Goal: Task Accomplishment & Management: Use online tool/utility

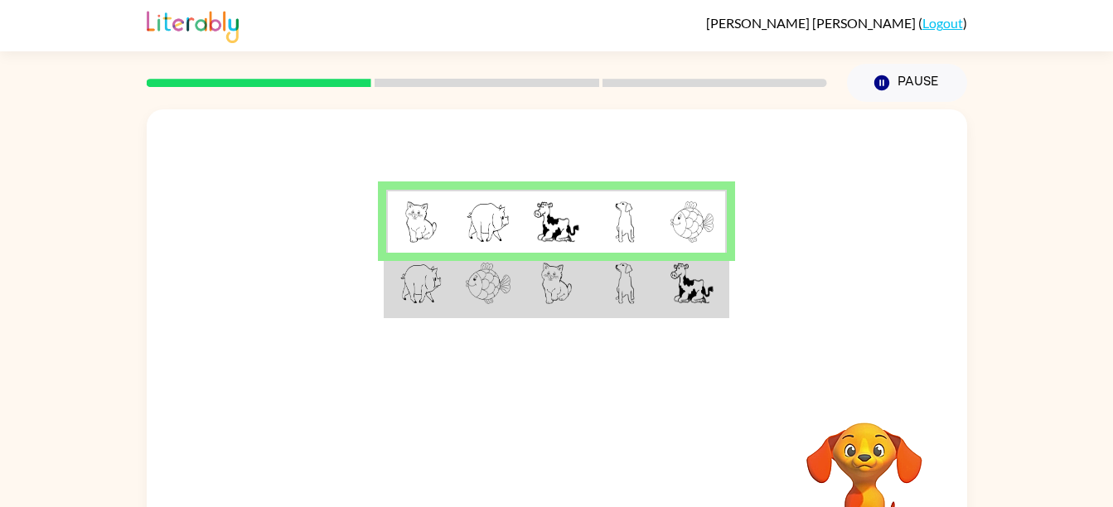
click at [584, 282] on td at bounding box center [556, 285] width 68 height 64
click at [617, 273] on img at bounding box center [625, 283] width 20 height 41
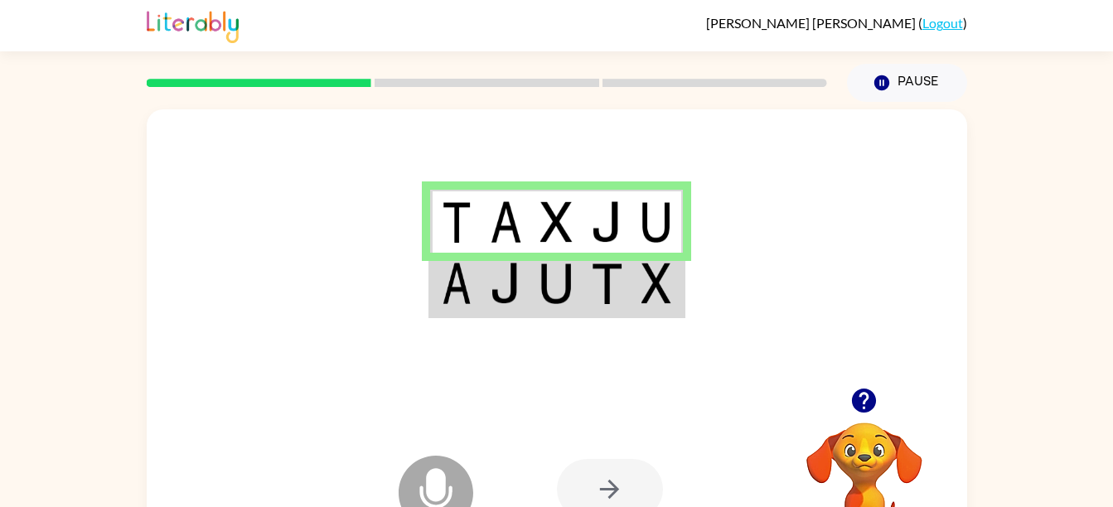
click at [663, 277] on img at bounding box center [656, 283] width 30 height 41
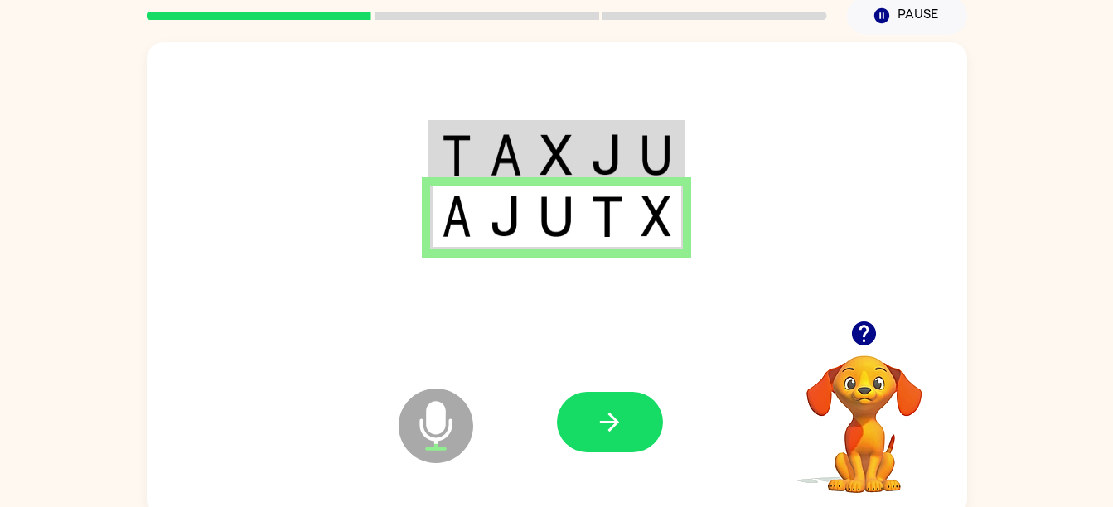
scroll to position [75, 0]
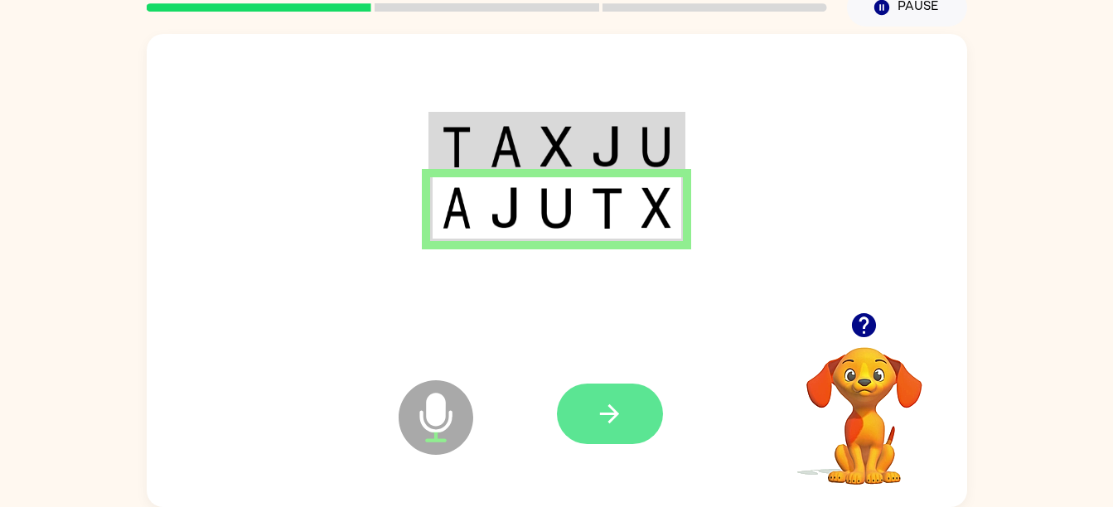
click at [610, 390] on button "button" at bounding box center [610, 414] width 106 height 60
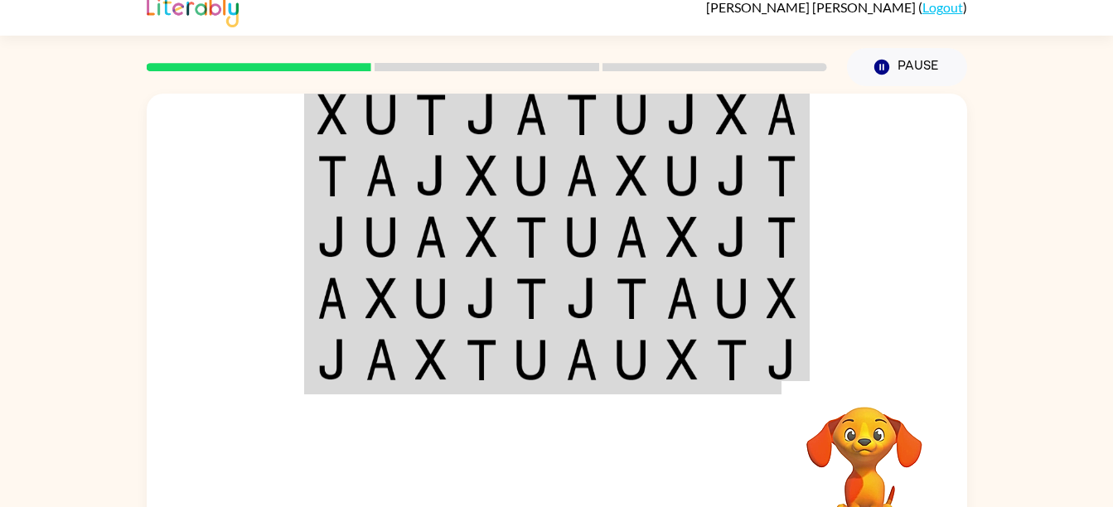
scroll to position [8, 0]
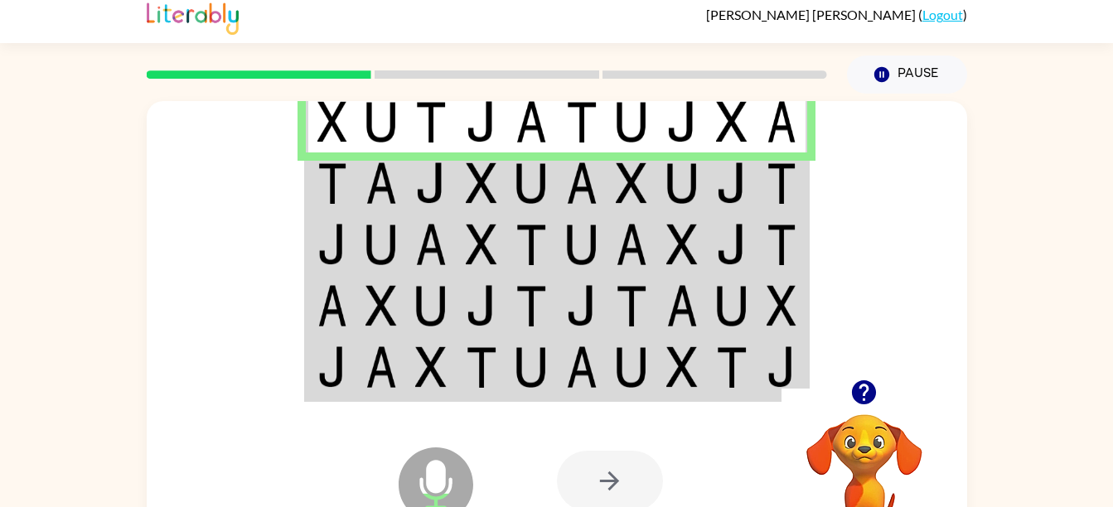
click at [490, 194] on img at bounding box center [481, 182] width 31 height 41
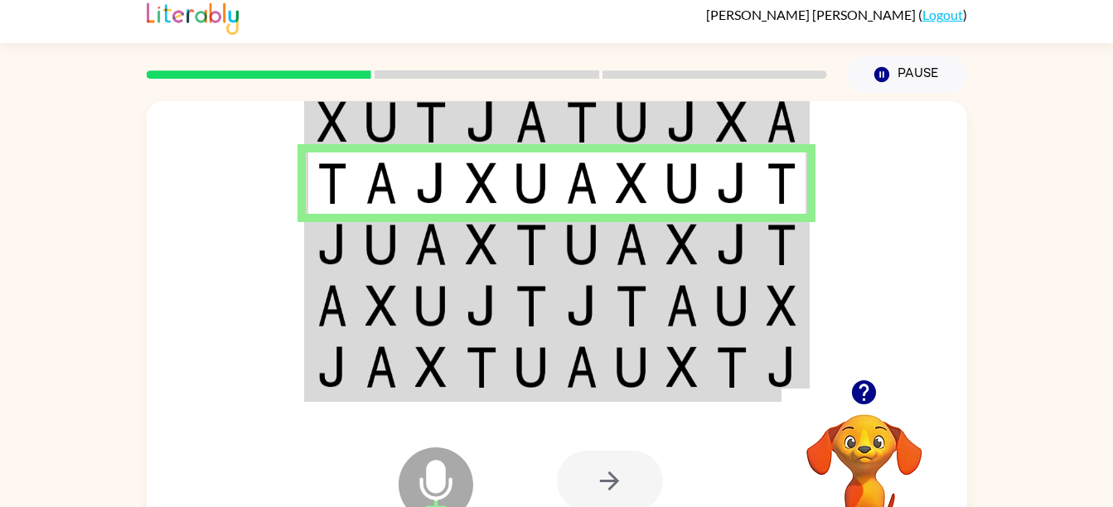
click at [343, 250] on img at bounding box center [332, 244] width 30 height 41
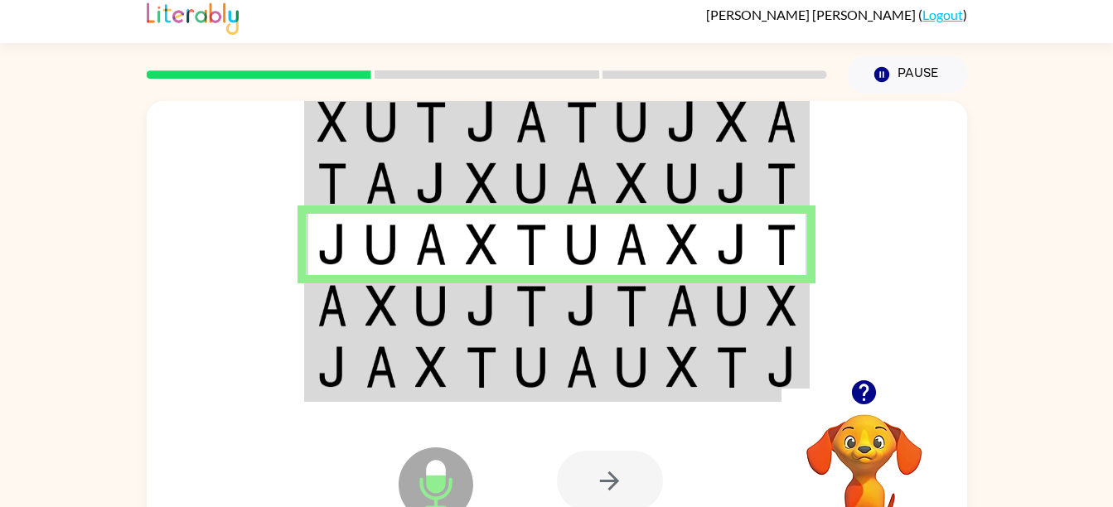
click at [624, 233] on img at bounding box center [631, 244] width 31 height 41
click at [423, 281] on td at bounding box center [431, 305] width 51 height 61
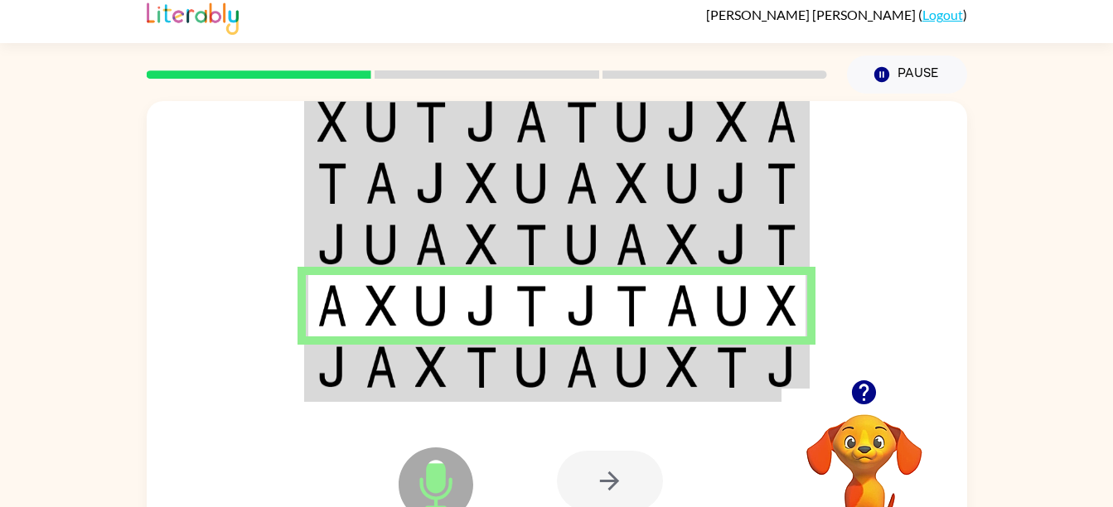
click at [597, 346] on td at bounding box center [582, 368] width 51 height 64
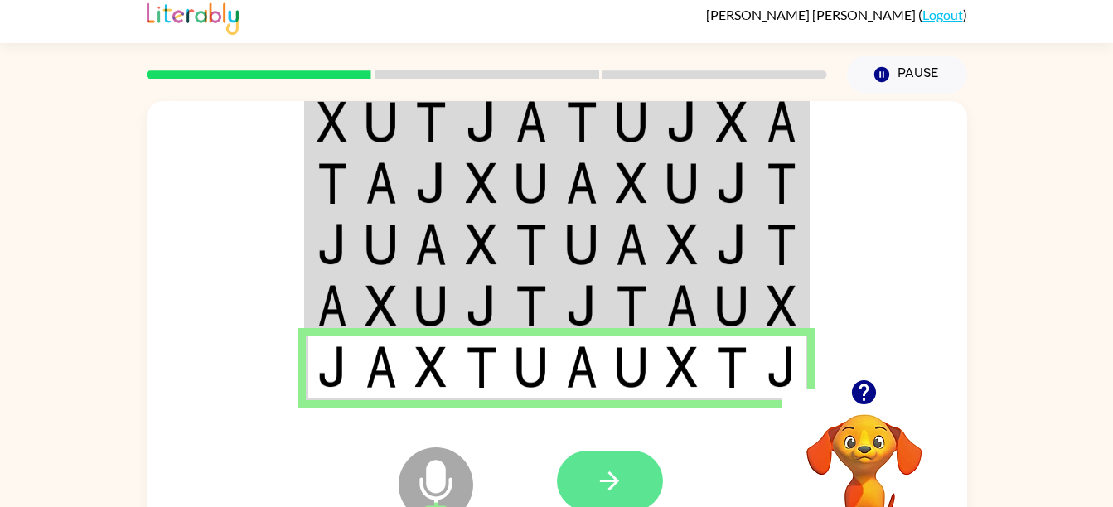
click at [644, 473] on button "button" at bounding box center [610, 481] width 106 height 60
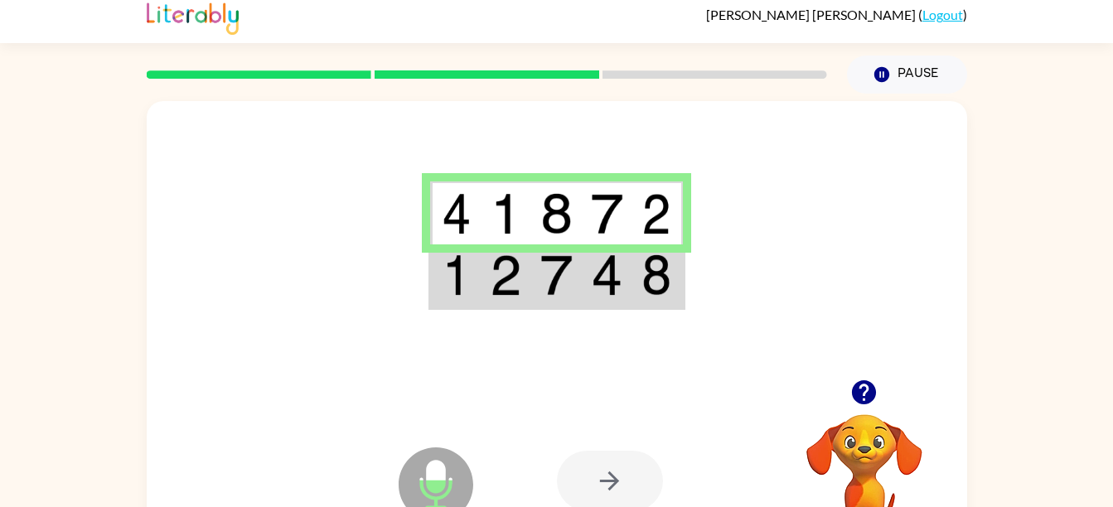
click at [496, 291] on img at bounding box center [505, 274] width 31 height 41
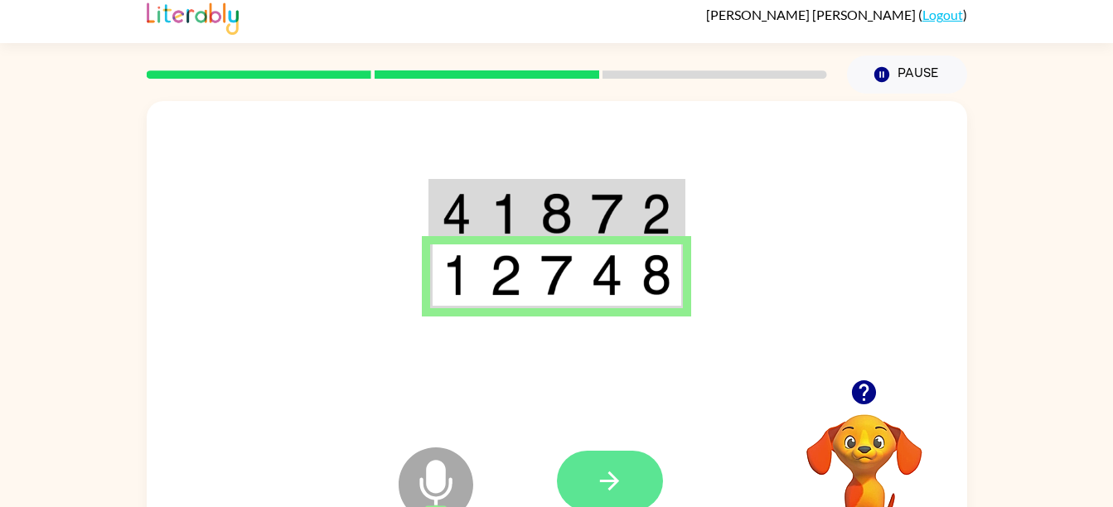
click at [588, 488] on button "button" at bounding box center [610, 481] width 106 height 60
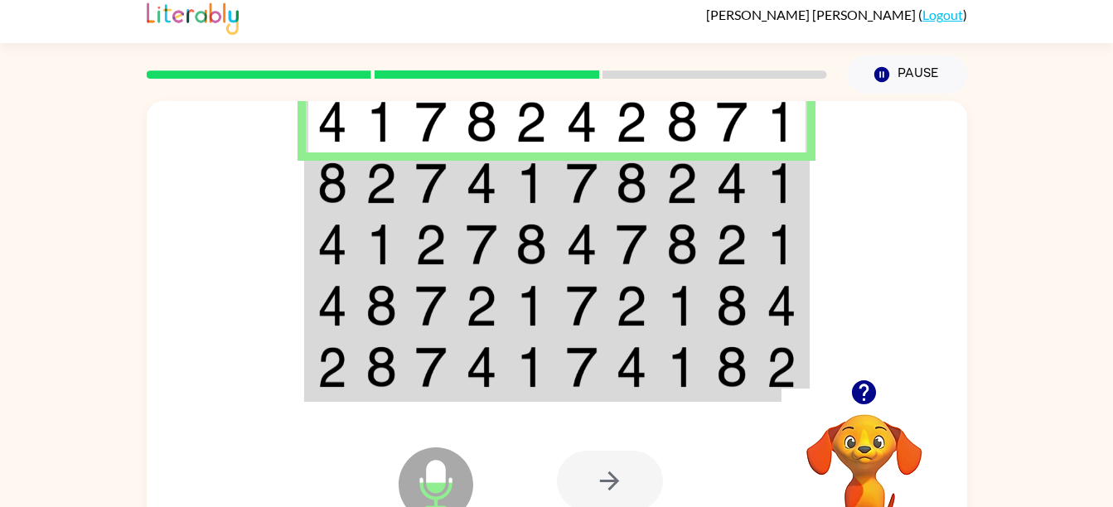
click at [599, 154] on td at bounding box center [582, 182] width 51 height 61
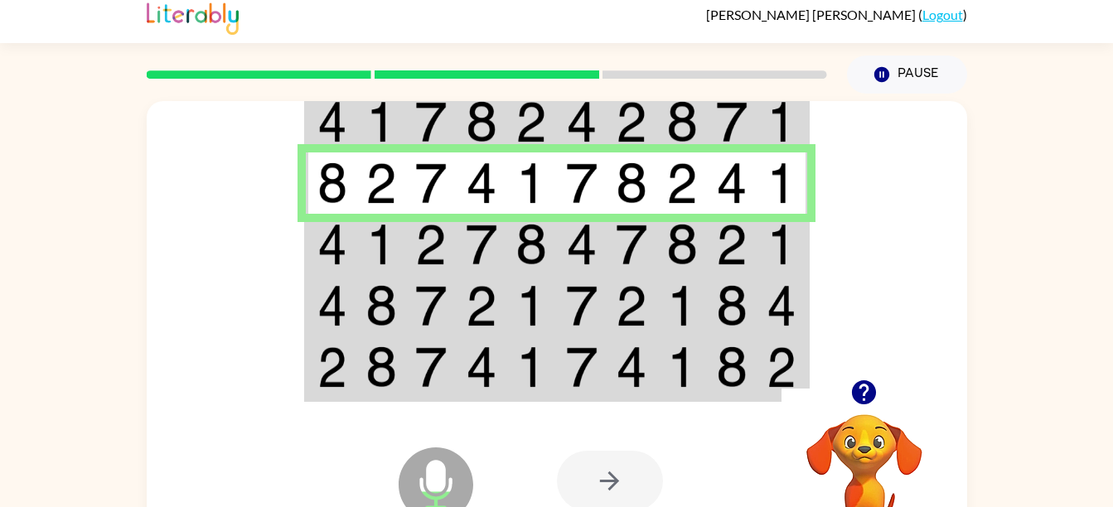
click at [560, 243] on td at bounding box center [582, 244] width 51 height 61
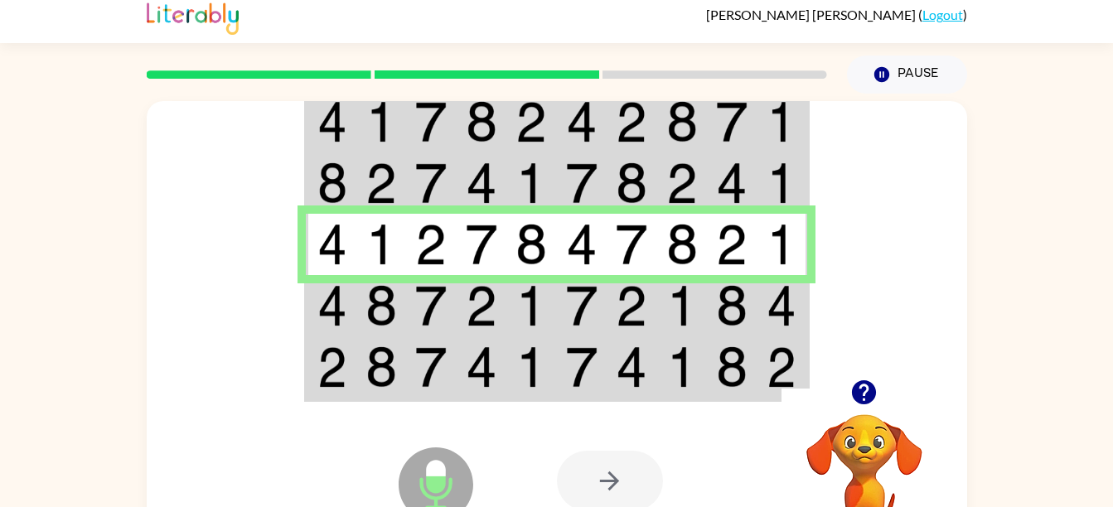
click at [515, 322] on img at bounding box center [530, 305] width 31 height 41
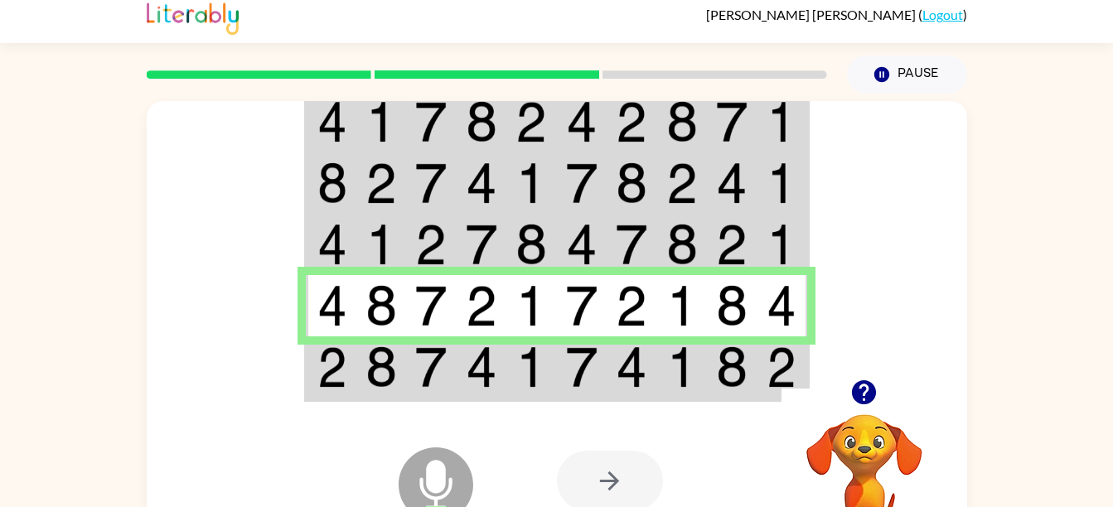
click at [486, 362] on img at bounding box center [481, 366] width 31 height 41
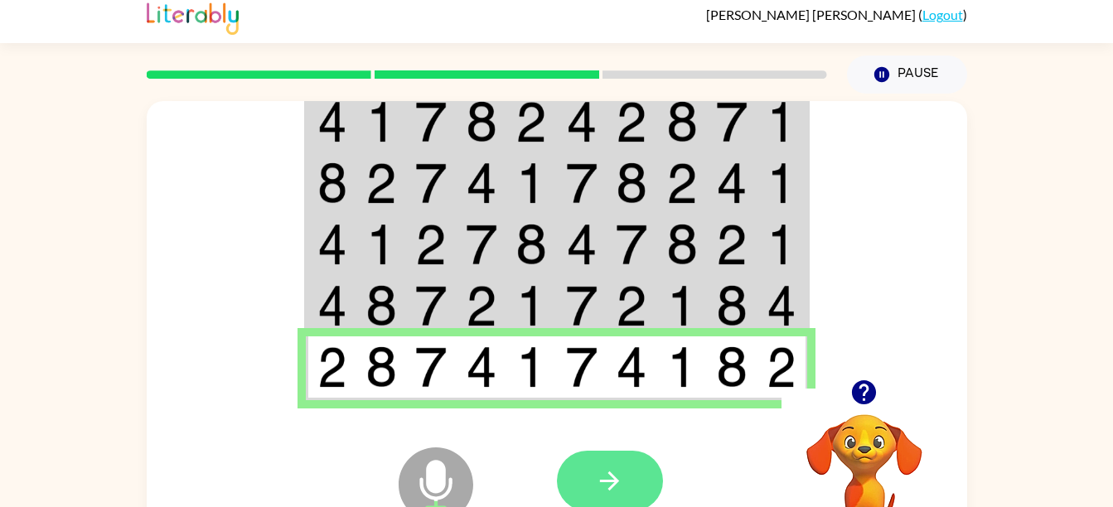
click at [617, 472] on icon "button" at bounding box center [609, 481] width 29 height 29
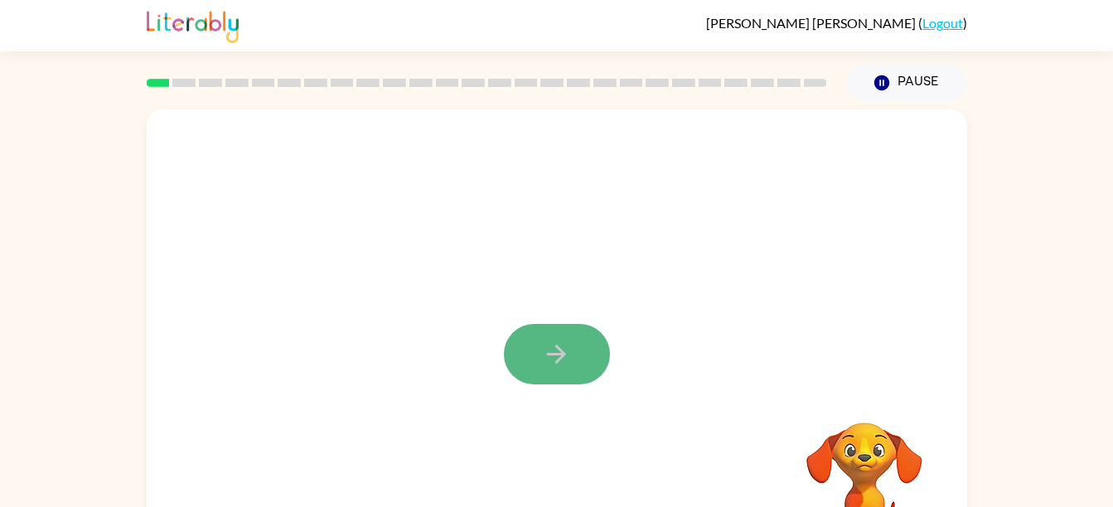
click at [575, 356] on button "button" at bounding box center [557, 354] width 106 height 60
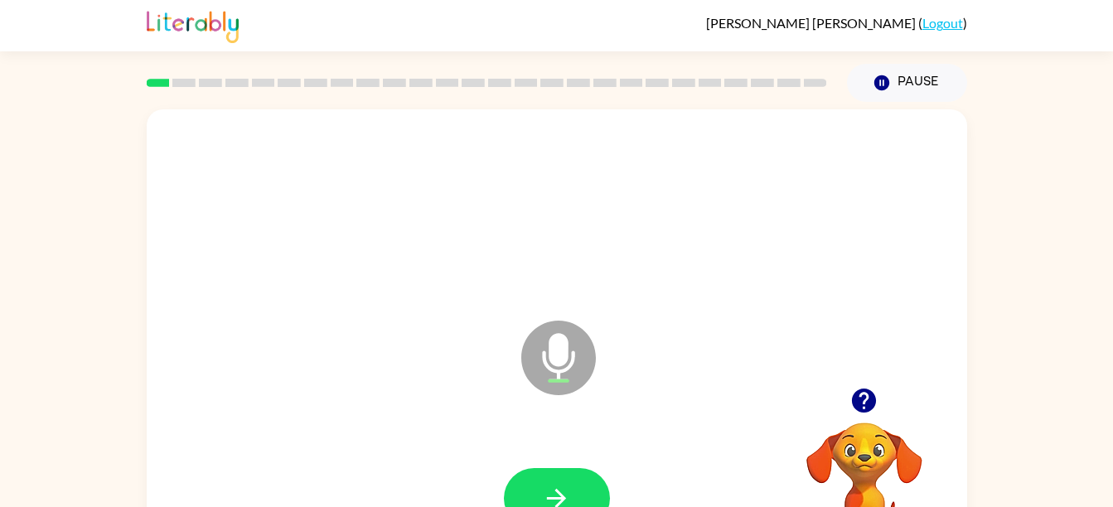
click at [551, 352] on icon "Microphone The Microphone is here when it is your turn to talk" at bounding box center [641, 379] width 249 height 124
click at [576, 503] on button "button" at bounding box center [557, 498] width 106 height 60
click at [597, 349] on icon "Microphone The Microphone is here when it is your turn to talk" at bounding box center [641, 379] width 249 height 124
click at [537, 348] on icon at bounding box center [558, 358] width 75 height 75
click at [552, 356] on icon "Microphone The Microphone is here when it is your turn to talk" at bounding box center [641, 379] width 249 height 124
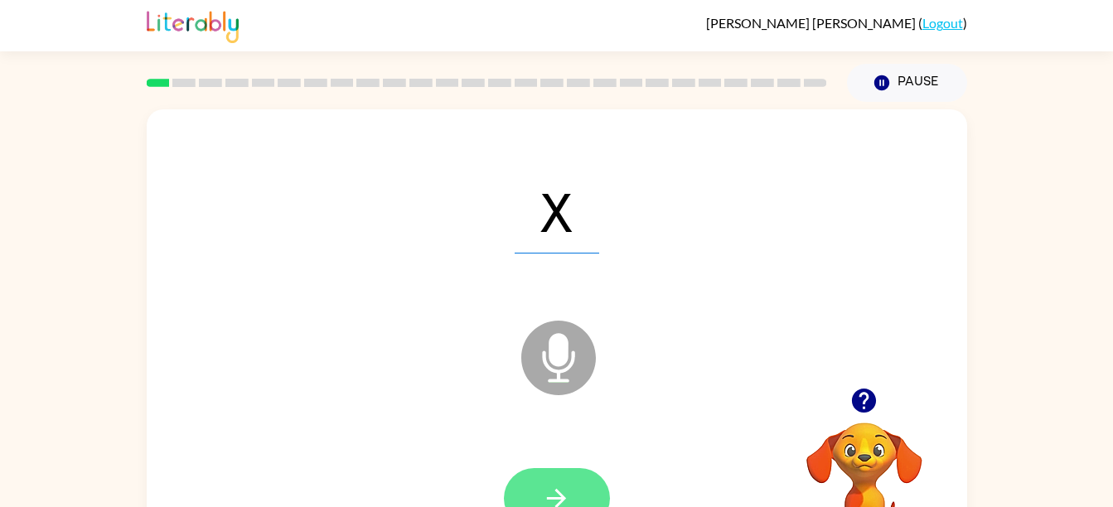
click at [577, 488] on button "button" at bounding box center [557, 498] width 106 height 60
click at [563, 370] on icon "Microphone The Microphone is here when it is your turn to talk" at bounding box center [641, 379] width 249 height 124
click at [557, 471] on button "button" at bounding box center [557, 498] width 106 height 60
click at [562, 477] on button "button" at bounding box center [557, 498] width 106 height 60
click at [572, 470] on button "button" at bounding box center [557, 498] width 106 height 60
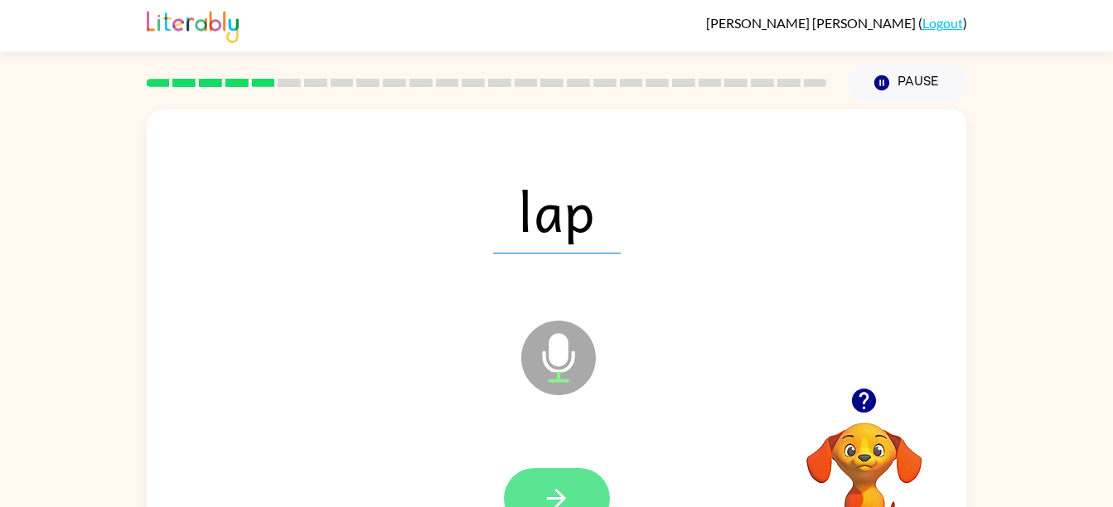
click at [549, 486] on icon "button" at bounding box center [556, 498] width 29 height 29
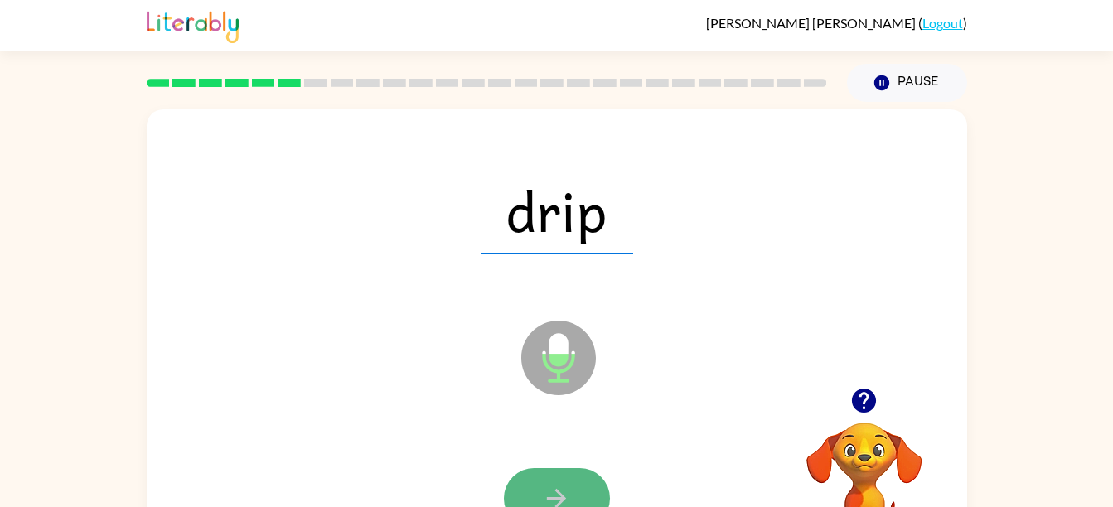
click at [560, 491] on icon "button" at bounding box center [556, 498] width 29 height 29
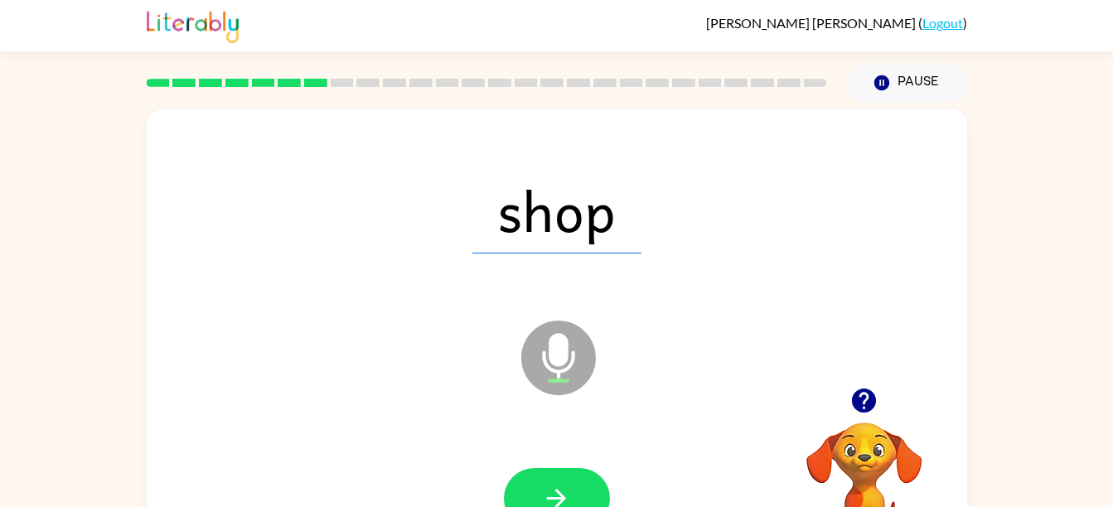
drag, startPoint x: 549, startPoint y: 431, endPoint x: 544, endPoint y: 413, distance: 18.9
click at [544, 413] on div "shop Microphone The Microphone is here when it is your turn to talk" at bounding box center [557, 345] width 820 height 473
click at [569, 502] on icon "button" at bounding box center [556, 498] width 29 height 29
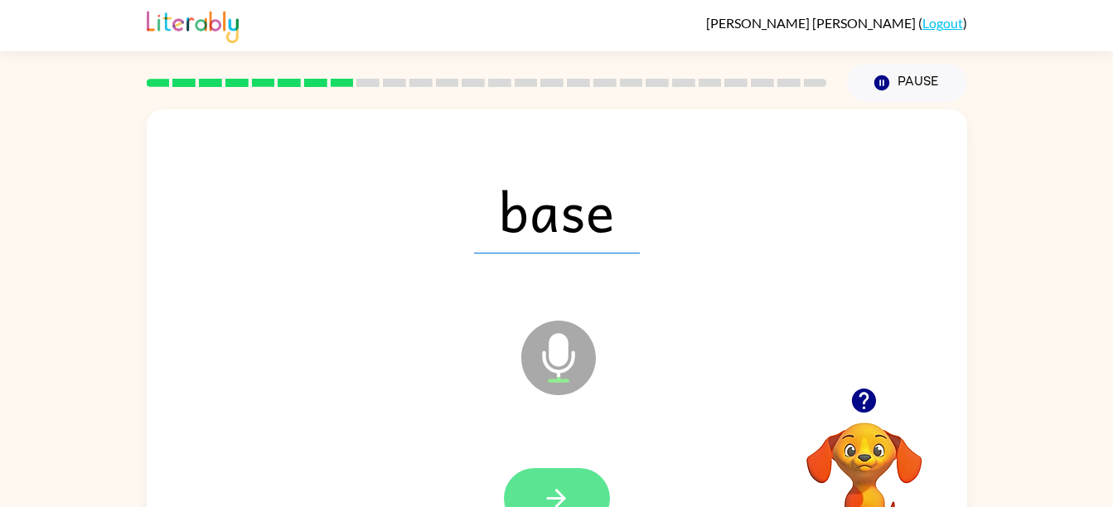
click at [540, 492] on button "button" at bounding box center [557, 498] width 106 height 60
click at [551, 469] on button "button" at bounding box center [557, 498] width 106 height 60
click at [573, 494] on button "button" at bounding box center [557, 498] width 106 height 60
click at [578, 497] on button "button" at bounding box center [557, 498] width 106 height 60
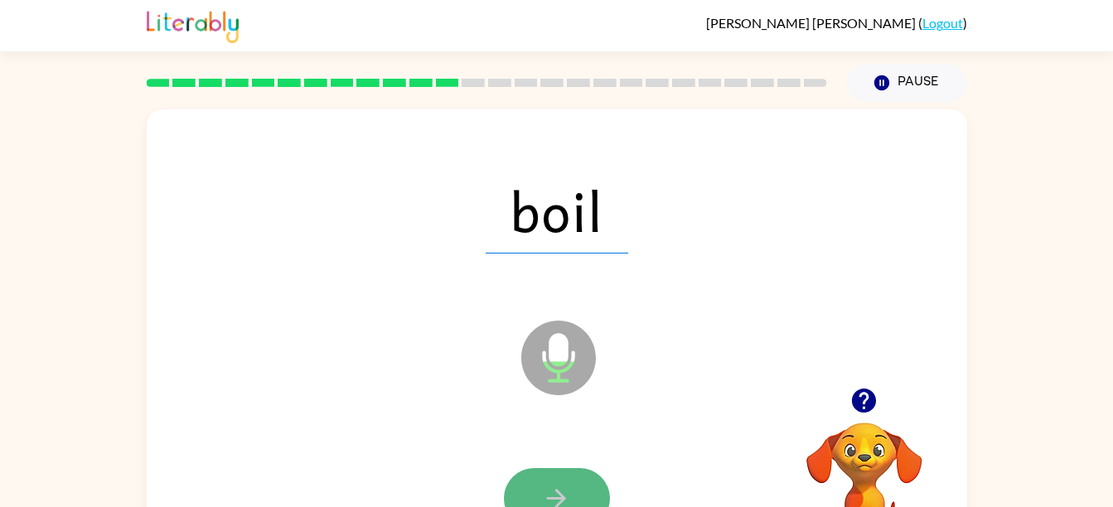
click at [551, 484] on icon "button" at bounding box center [556, 498] width 29 height 29
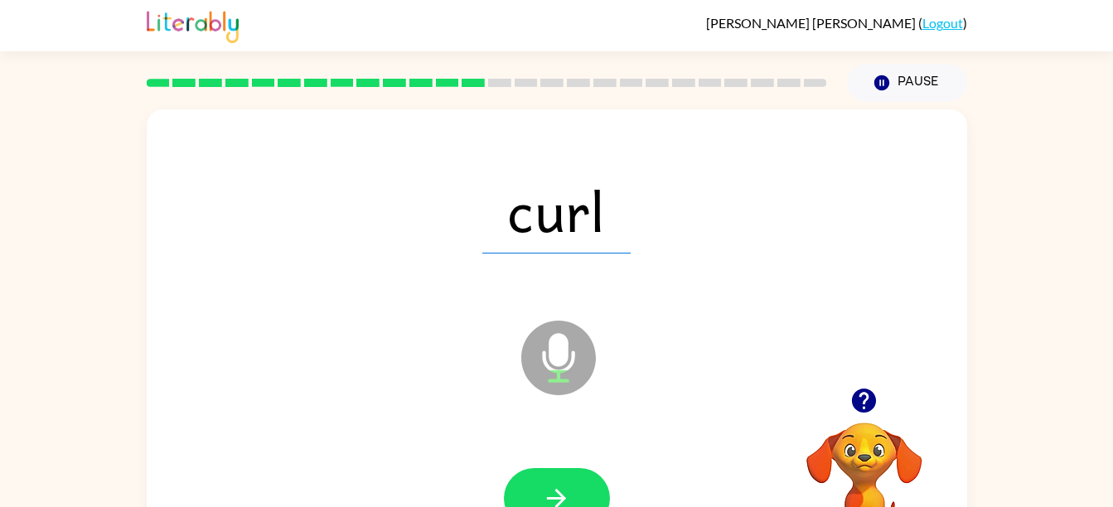
click at [540, 465] on div at bounding box center [556, 499] width 787 height 136
click at [568, 496] on icon "button" at bounding box center [556, 498] width 29 height 29
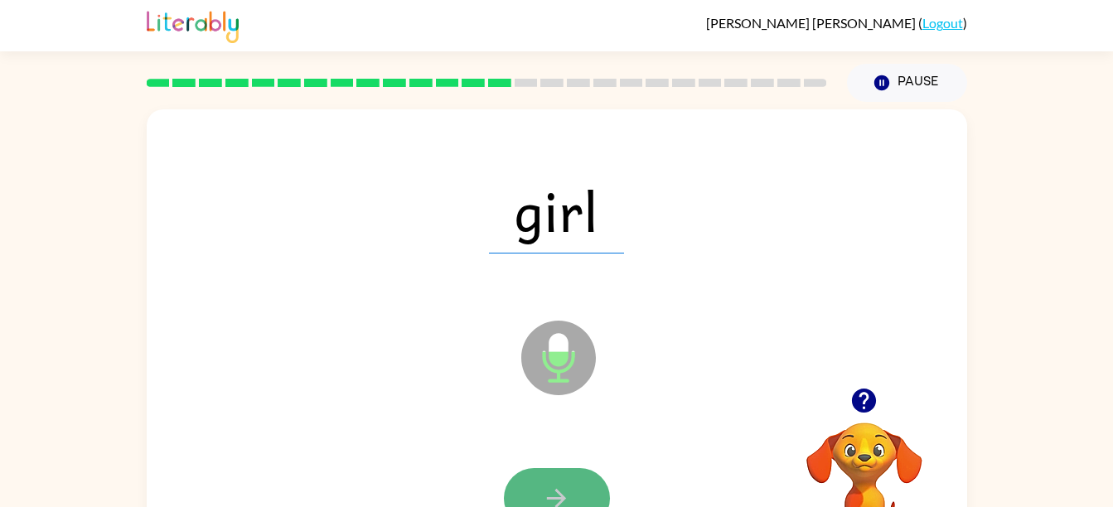
click at [569, 484] on icon "button" at bounding box center [556, 498] width 29 height 29
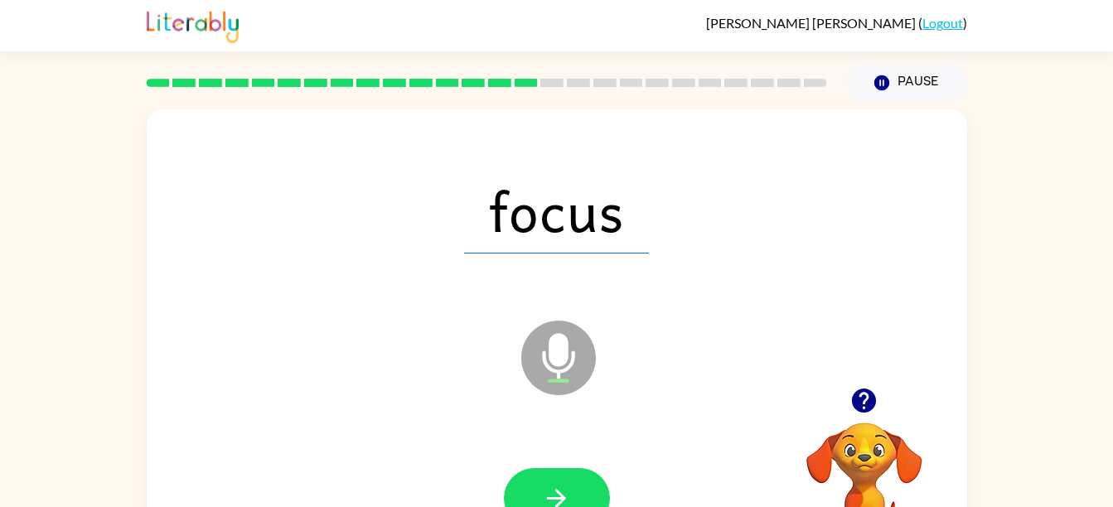
click at [569, 336] on icon at bounding box center [558, 358] width 75 height 75
click at [564, 360] on icon "Microphone The Microphone is here when it is your turn to talk" at bounding box center [641, 379] width 249 height 124
click at [545, 471] on button "button" at bounding box center [557, 498] width 106 height 60
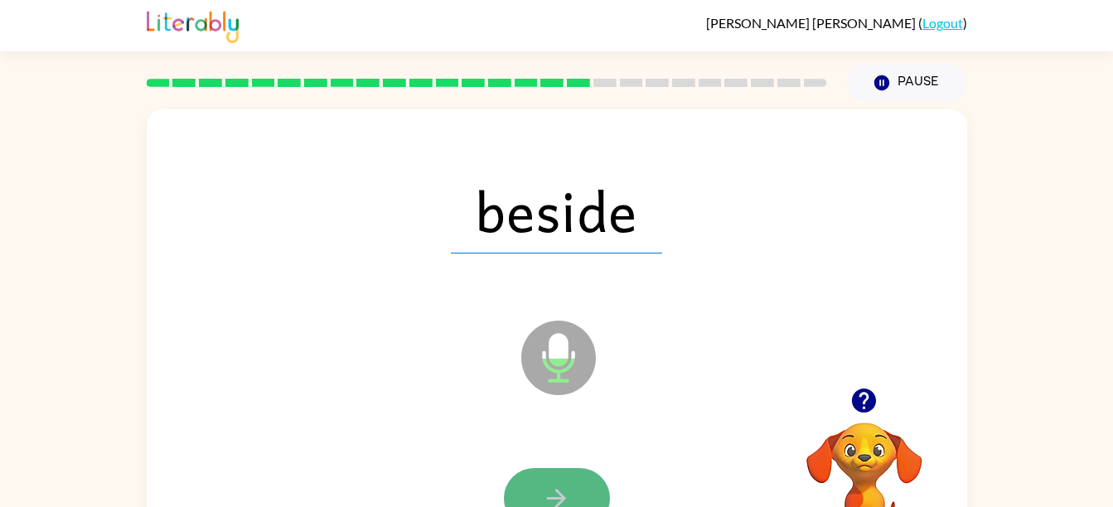
click at [571, 495] on button "button" at bounding box center [557, 498] width 106 height 60
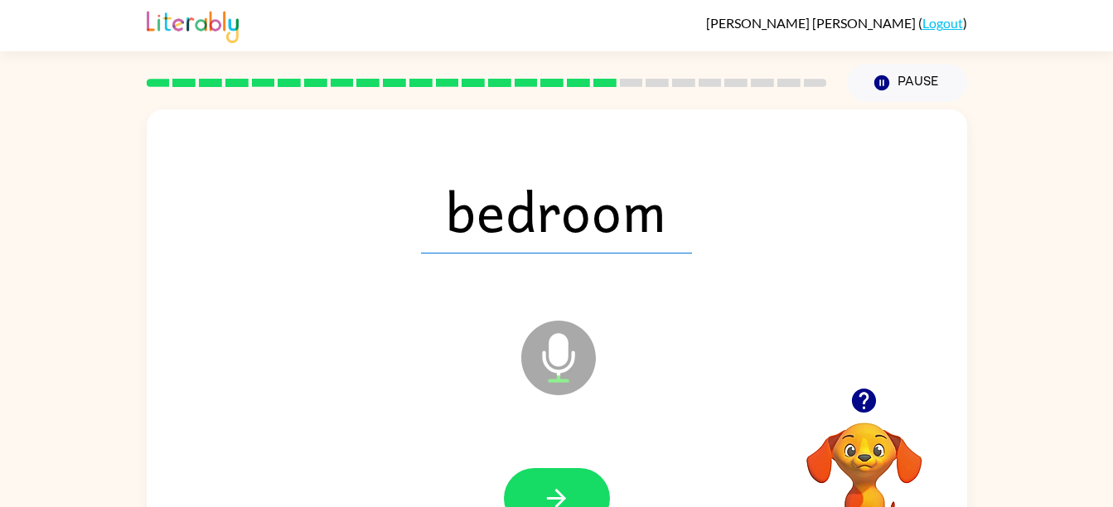
drag, startPoint x: 574, startPoint y: 489, endPoint x: 555, endPoint y: 501, distance: 22.8
click at [555, 501] on icon "button" at bounding box center [556, 498] width 29 height 29
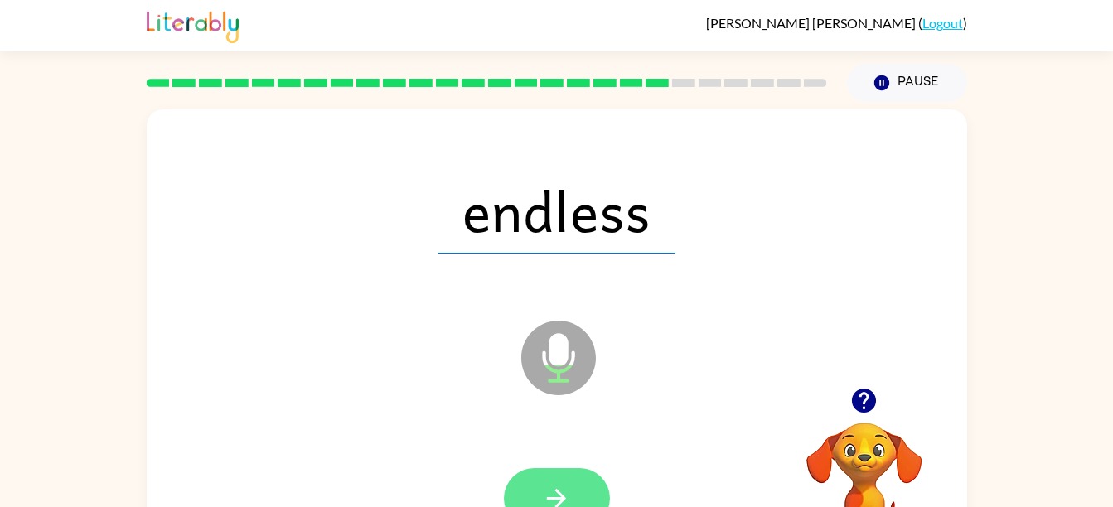
click at [569, 489] on icon "button" at bounding box center [556, 498] width 29 height 29
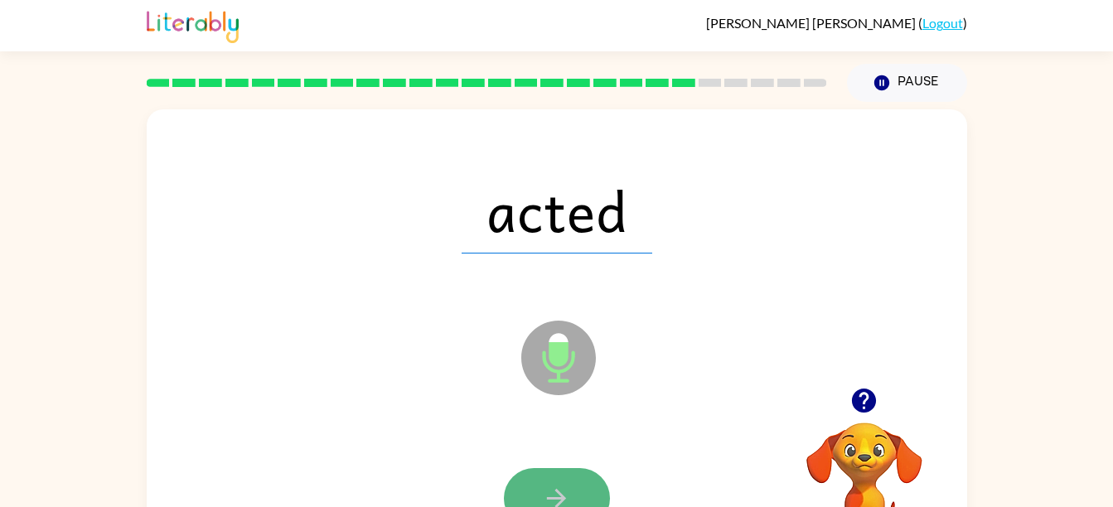
drag, startPoint x: 569, startPoint y: 489, endPoint x: 549, endPoint y: 489, distance: 19.9
click at [549, 489] on icon "button" at bounding box center [556, 498] width 29 height 29
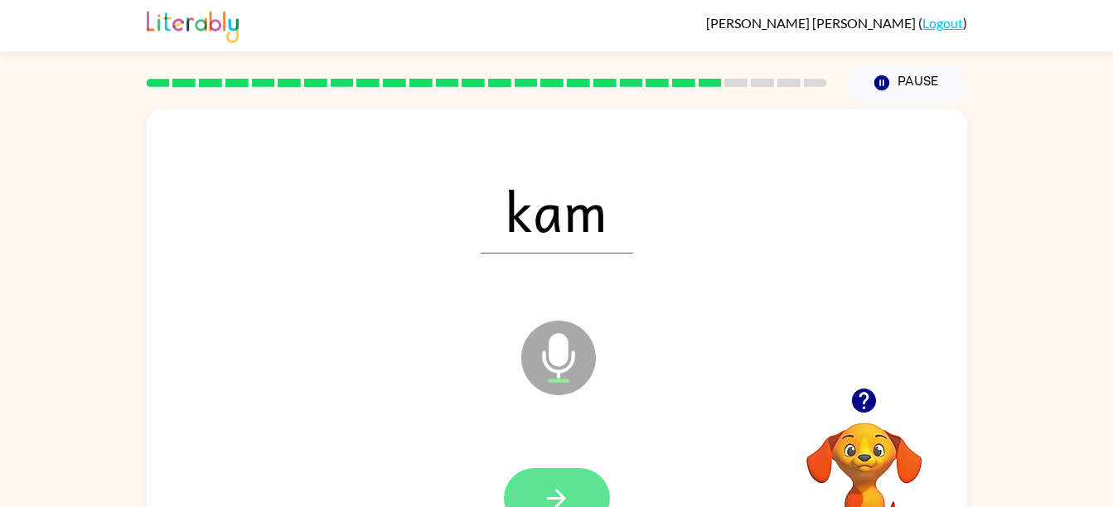
click at [559, 486] on icon "button" at bounding box center [556, 498] width 29 height 29
click at [569, 478] on button "button" at bounding box center [557, 498] width 106 height 60
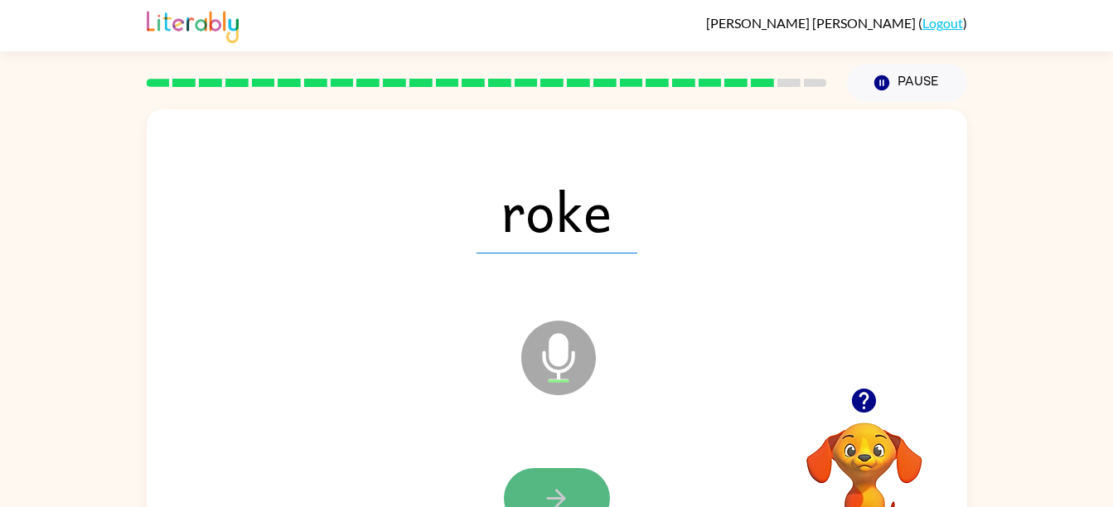
click at [554, 502] on icon "button" at bounding box center [556, 498] width 29 height 29
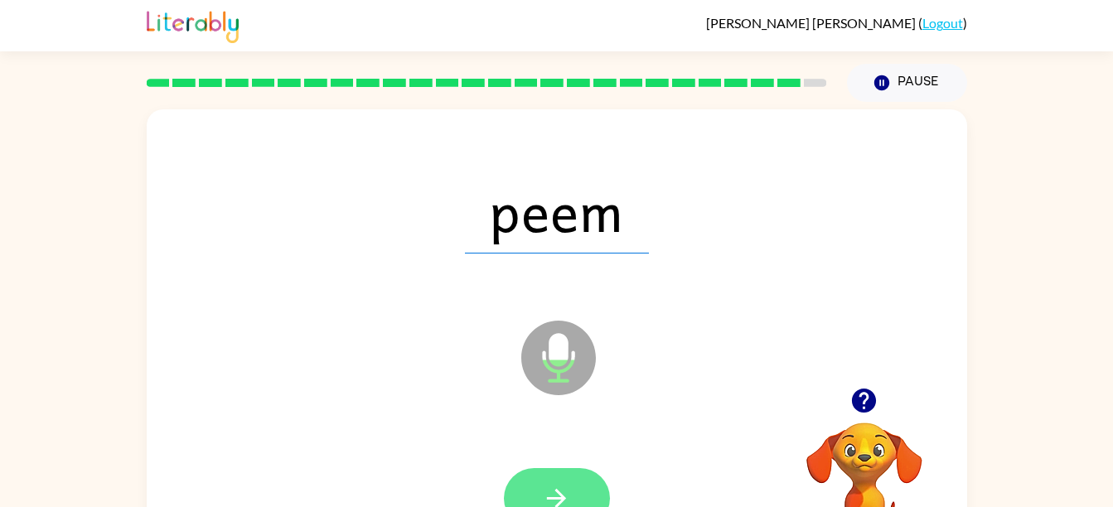
click at [564, 484] on icon "button" at bounding box center [556, 498] width 29 height 29
